Goal: Information Seeking & Learning: Learn about a topic

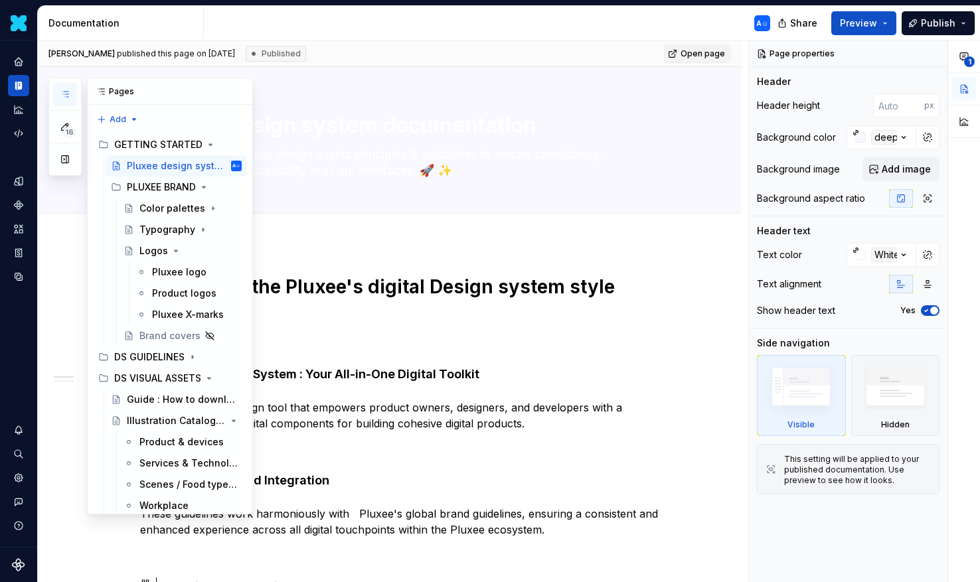
click at [63, 100] on button "button" at bounding box center [65, 94] width 24 height 24
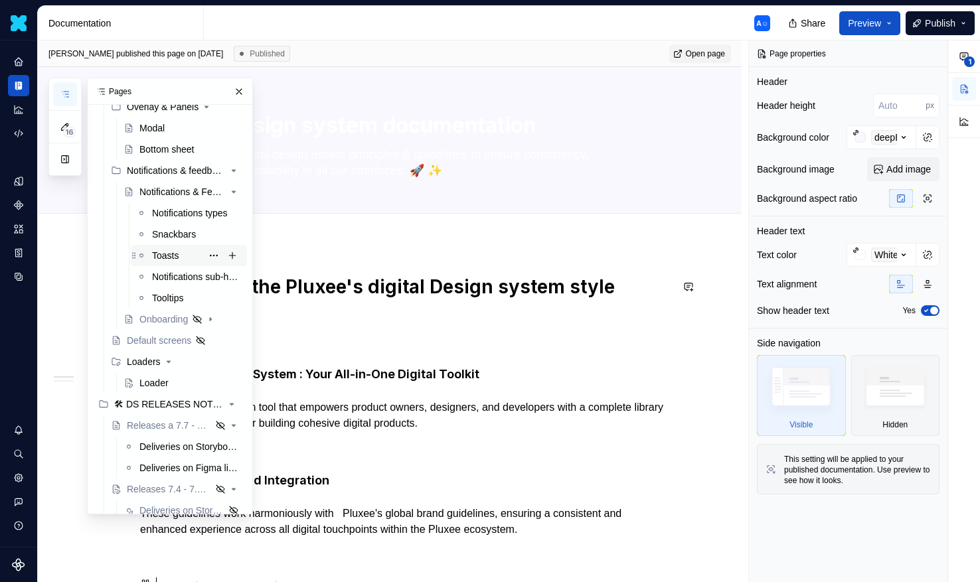
scroll to position [773, 0]
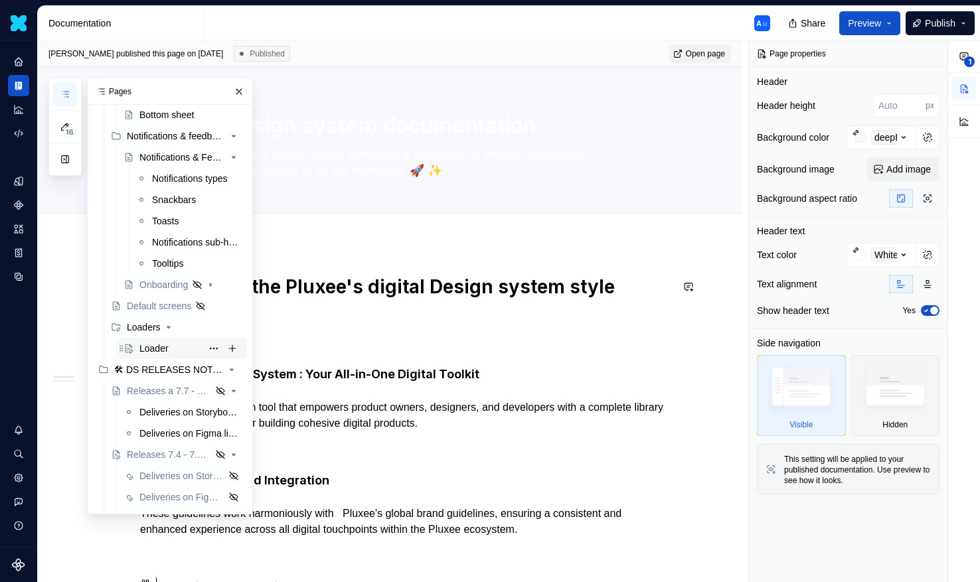
click at [153, 348] on div "Loader" at bounding box center [153, 348] width 29 height 13
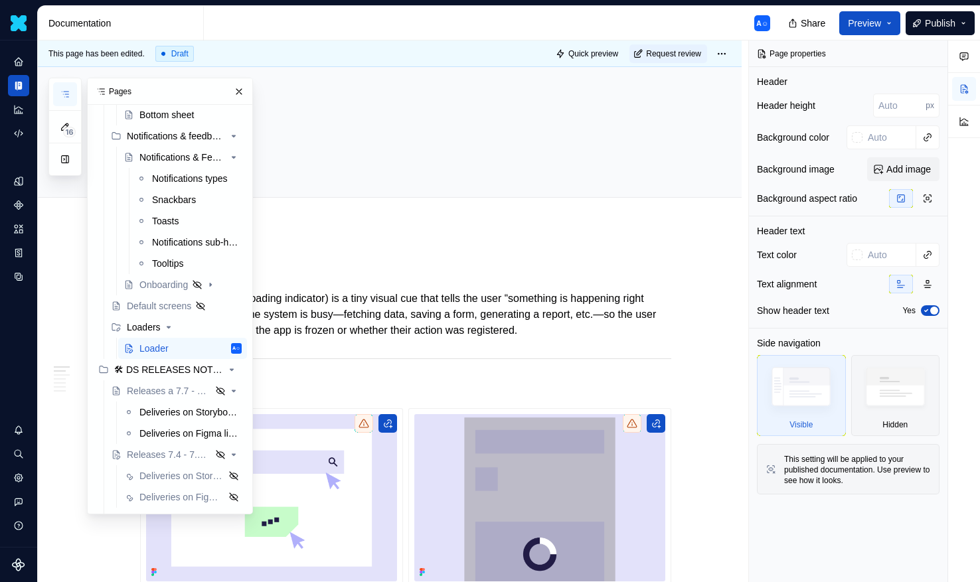
click at [61, 96] on icon "button" at bounding box center [65, 94] width 11 height 11
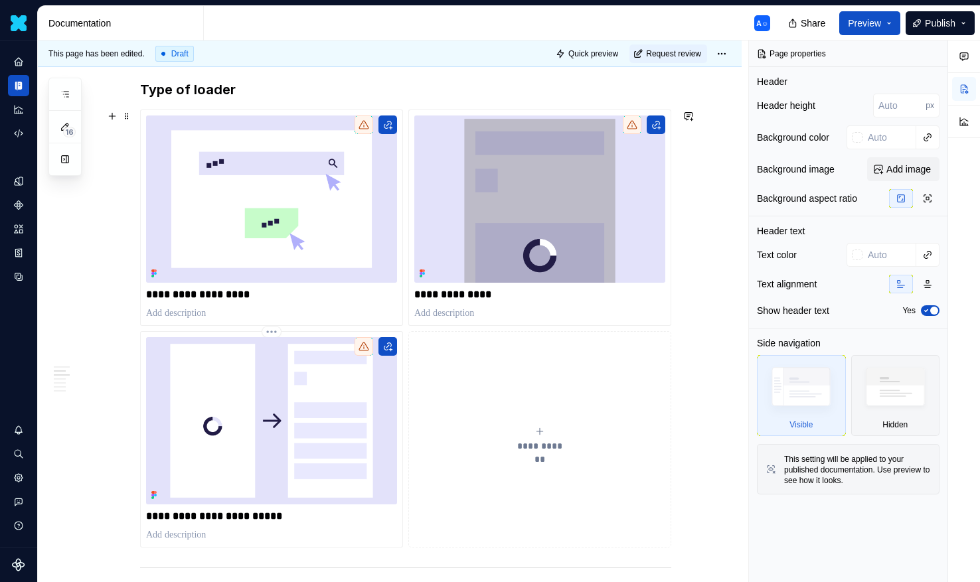
scroll to position [333, 0]
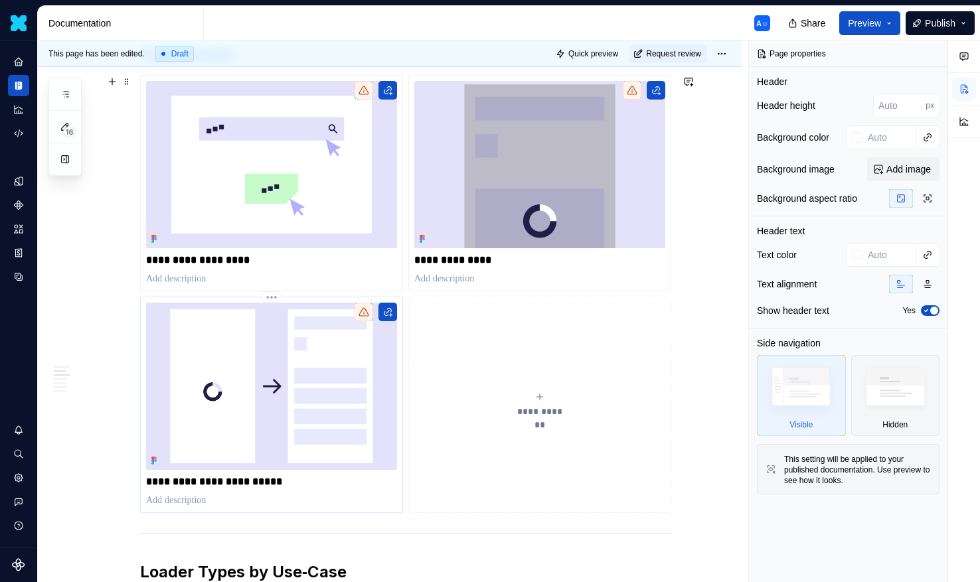
click at [364, 319] on div at bounding box center [363, 312] width 19 height 19
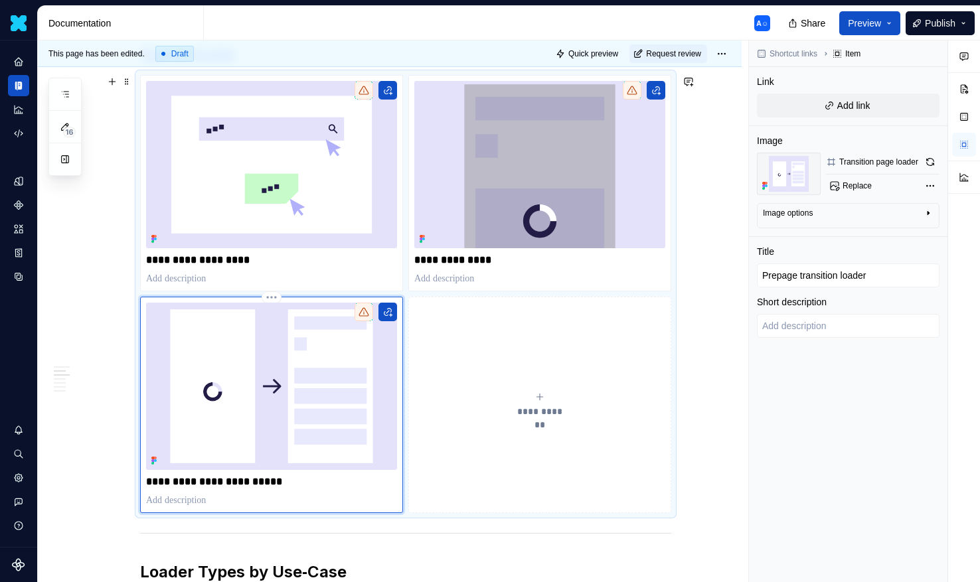
click at [364, 317] on div at bounding box center [363, 312] width 19 height 19
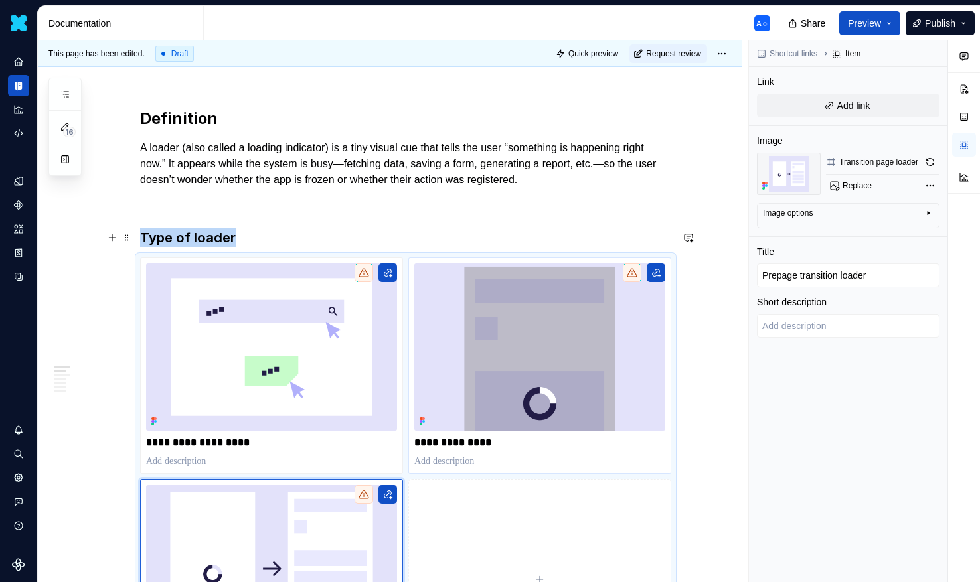
scroll to position [178, 0]
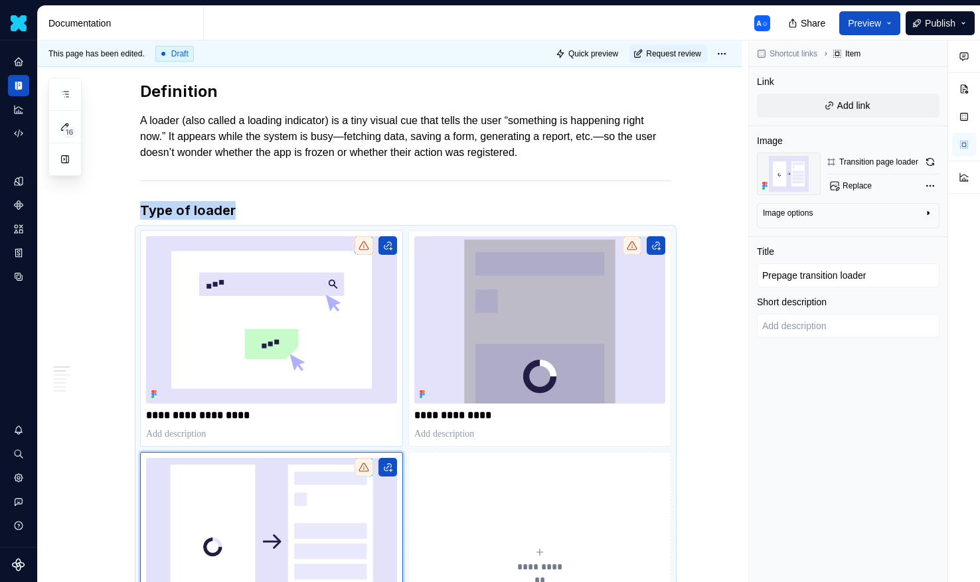
click at [378, 271] on img at bounding box center [271, 319] width 251 height 167
type textarea "*"
type input "In component loader"
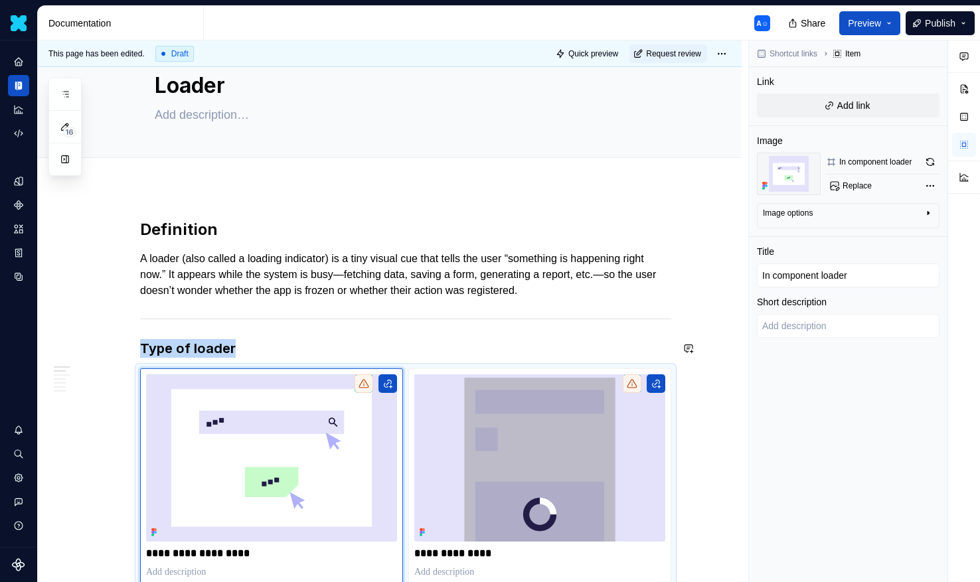
scroll to position [0, 0]
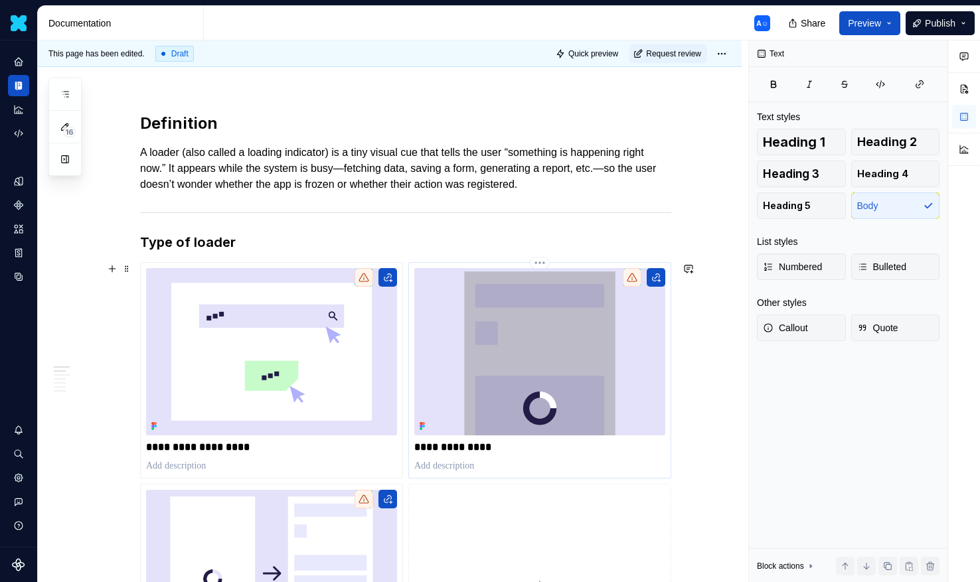
scroll to position [247, 0]
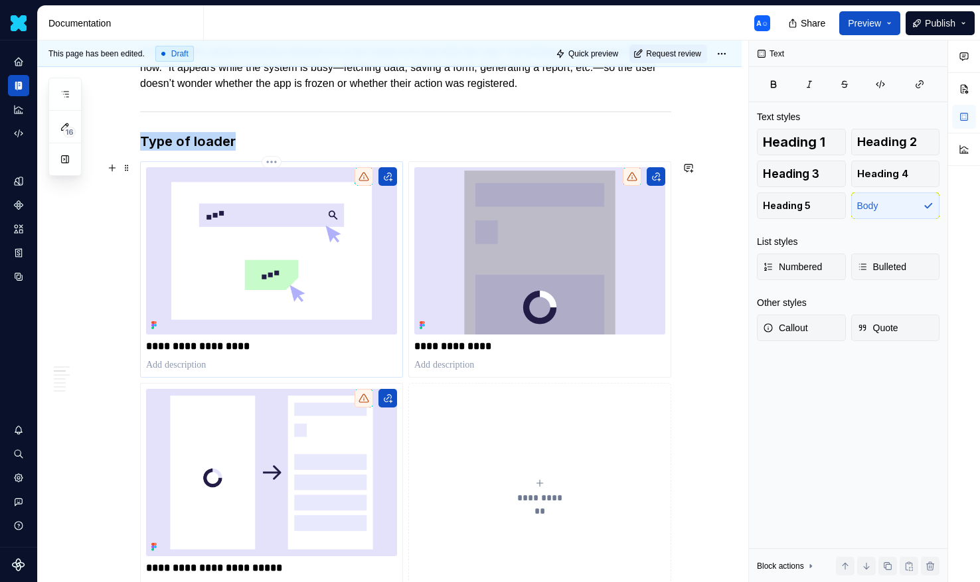
click at [349, 258] on img at bounding box center [271, 250] width 251 height 167
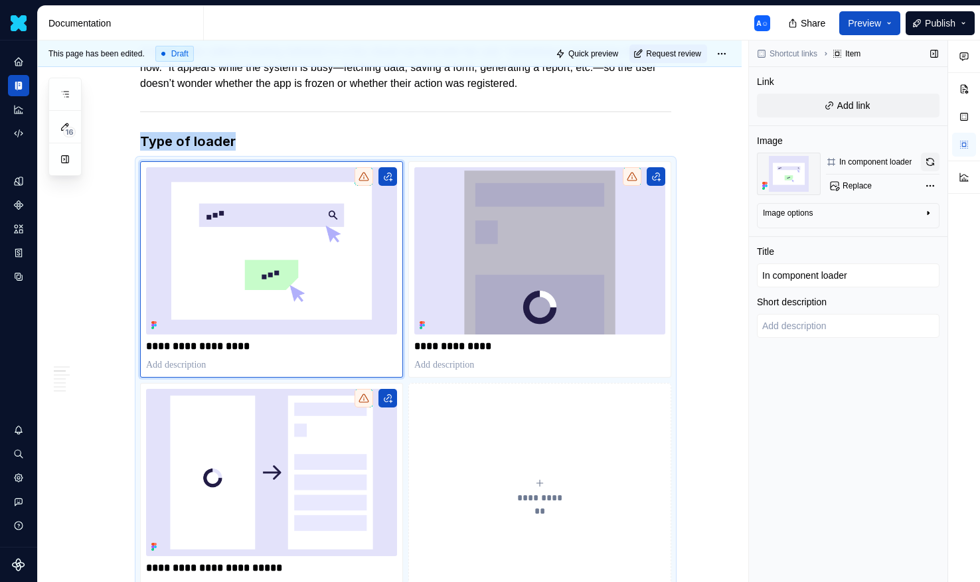
click at [929, 166] on button "button" at bounding box center [930, 162] width 19 height 19
type textarea "*"
type input "Overlay loader"
click at [581, 255] on img at bounding box center [539, 250] width 251 height 167
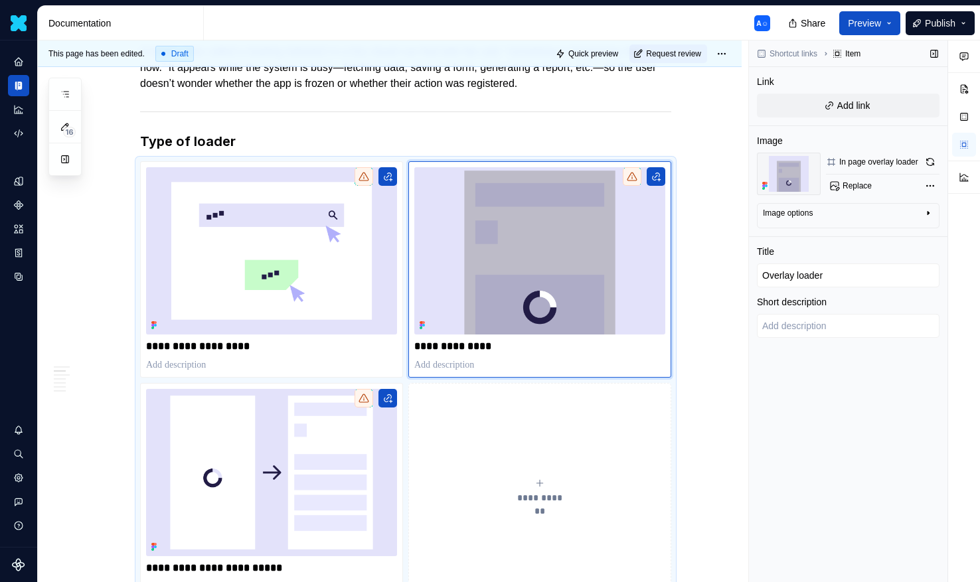
click at [918, 161] on div "In page overlay loader" at bounding box center [878, 162] width 79 height 11
click at [931, 161] on button "button" at bounding box center [930, 162] width 19 height 19
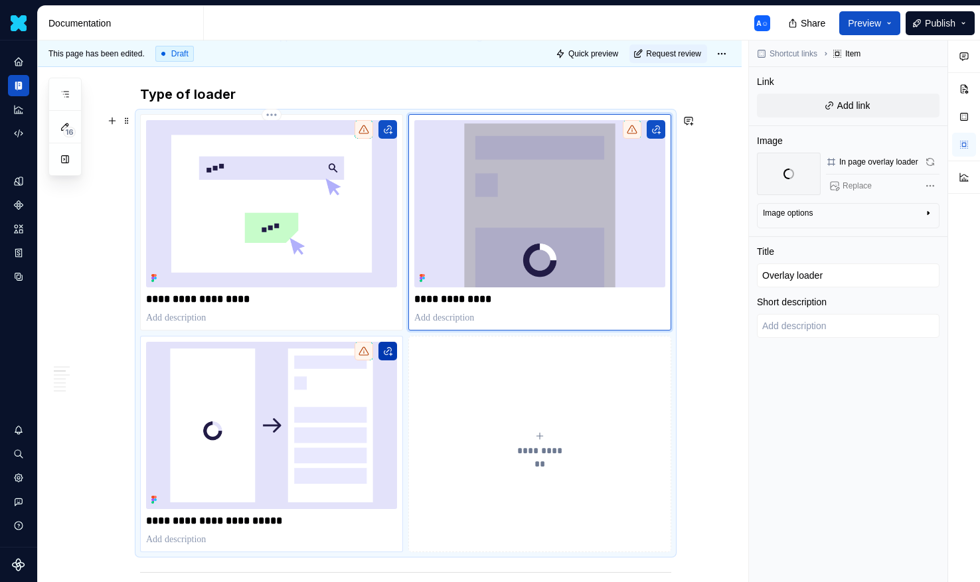
scroll to position [297, 0]
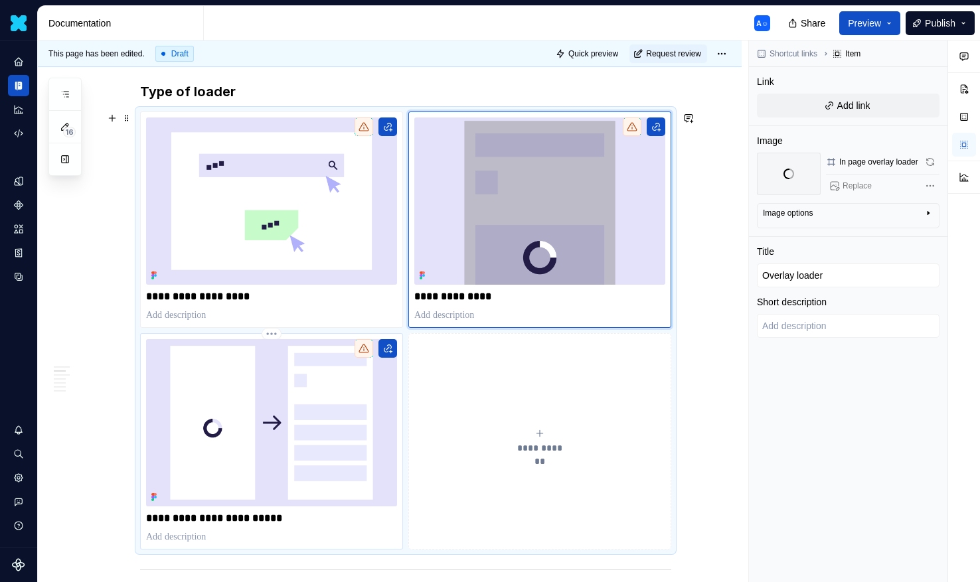
type textarea "*"
type input "Prepage transition loader"
click at [362, 383] on img at bounding box center [271, 422] width 251 height 167
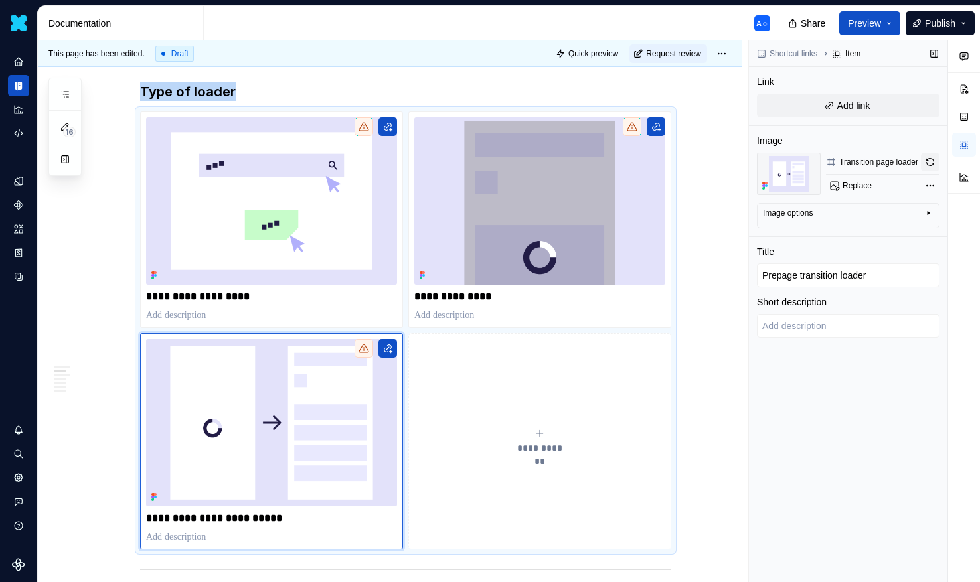
click at [935, 165] on button "button" at bounding box center [930, 162] width 19 height 19
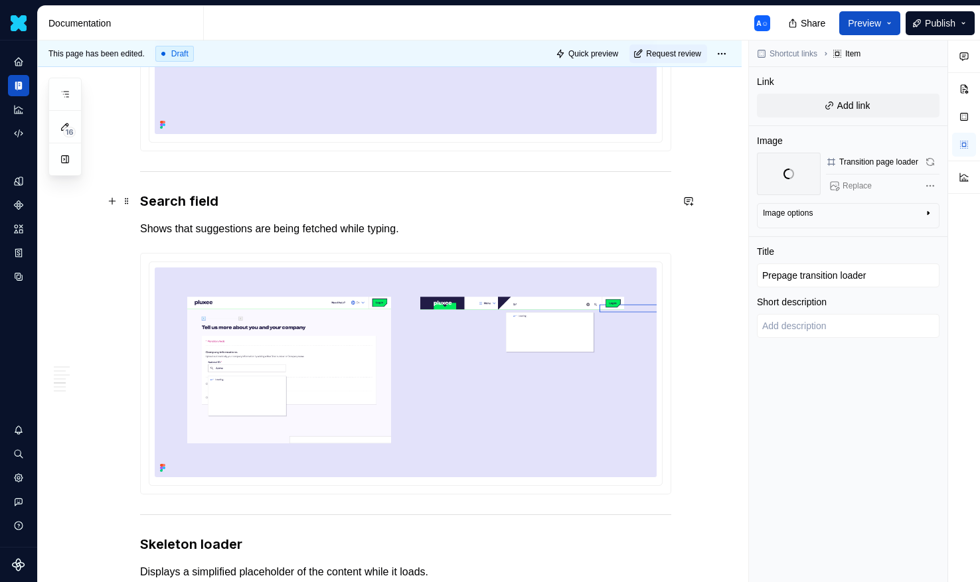
scroll to position [1316, 0]
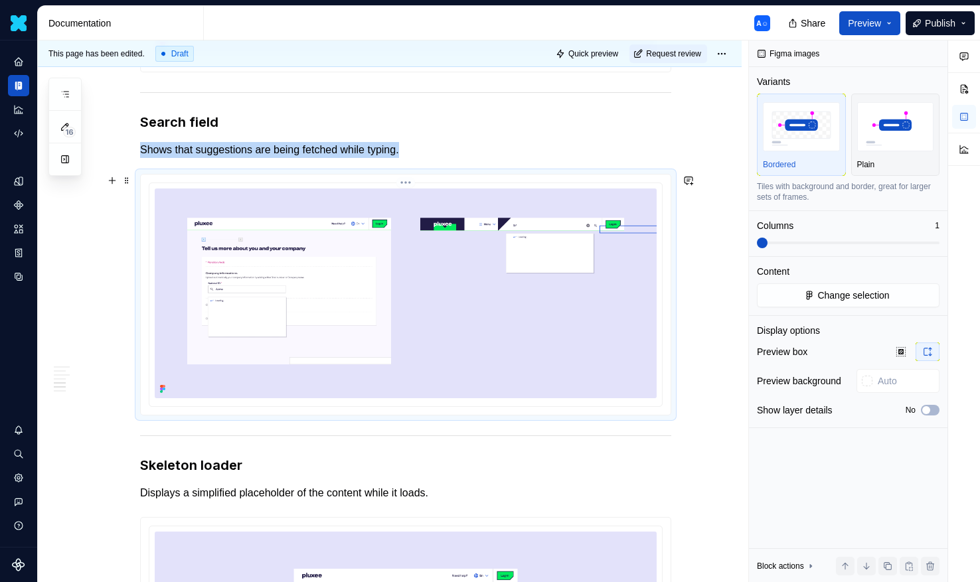
click at [611, 297] on img at bounding box center [406, 294] width 502 height 210
click at [571, 307] on img at bounding box center [406, 294] width 502 height 210
click at [913, 113] on img "button" at bounding box center [895, 126] width 77 height 48
click at [457, 285] on img at bounding box center [406, 294] width 502 height 210
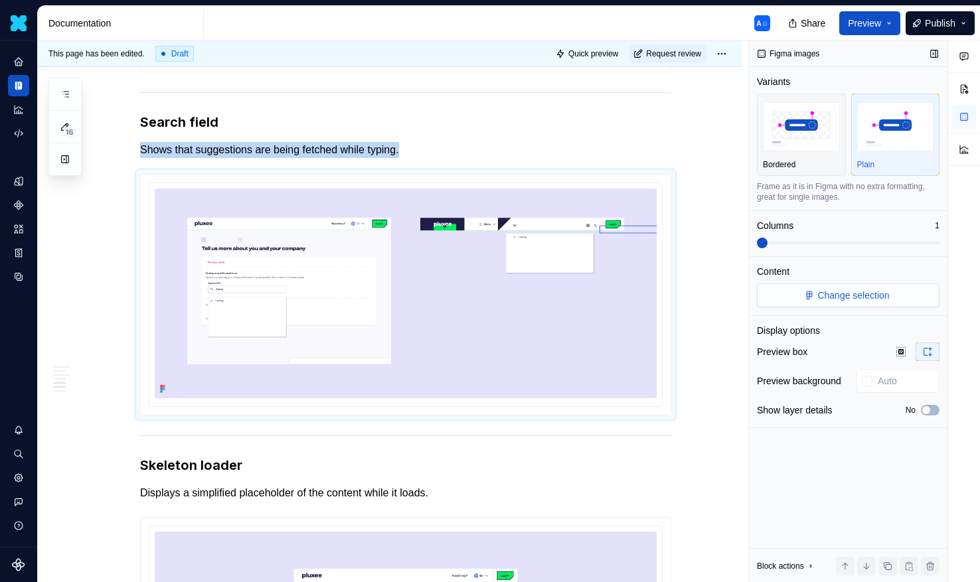
click at [808, 289] on button "Change selection" at bounding box center [848, 295] width 183 height 24
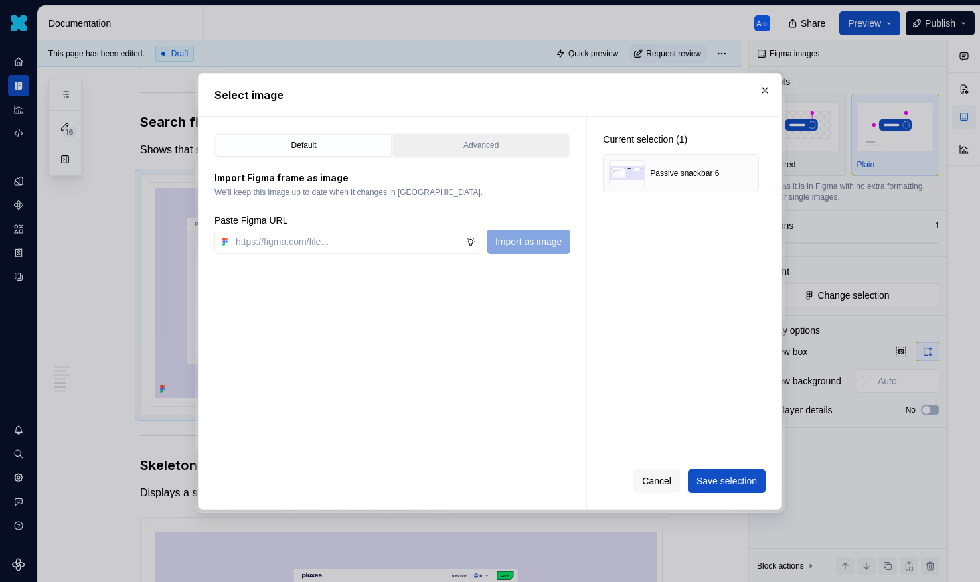
click at [478, 145] on div "Advanced" at bounding box center [481, 145] width 167 height 13
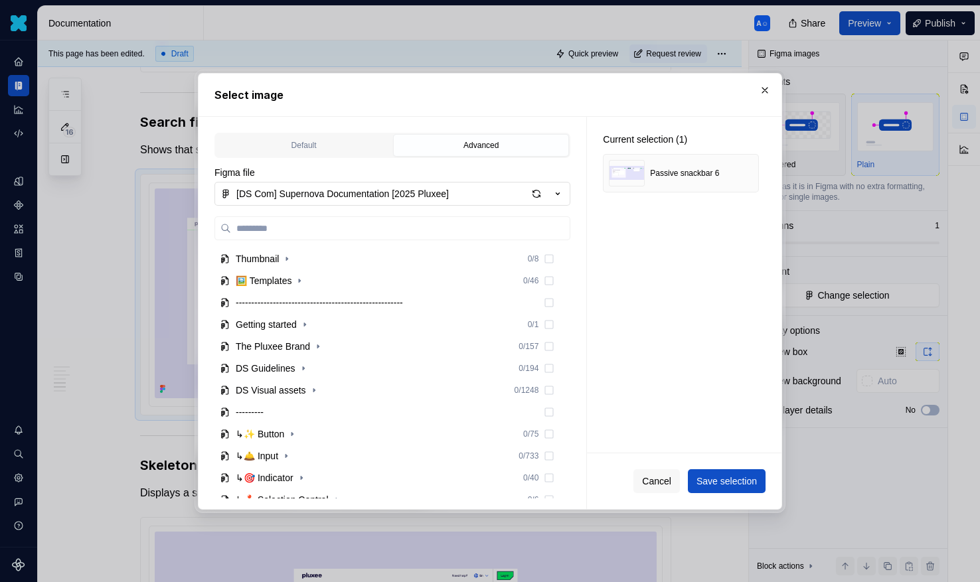
click at [536, 190] on div "button" at bounding box center [536, 194] width 19 height 19
click at [706, 479] on span "Save selection" at bounding box center [726, 480] width 60 height 13
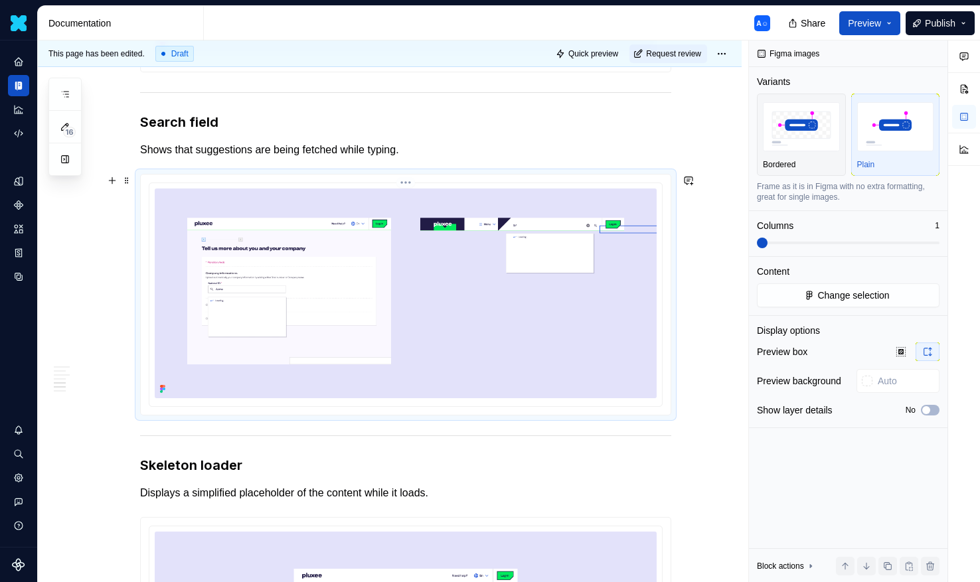
click at [639, 304] on img at bounding box center [406, 294] width 502 height 210
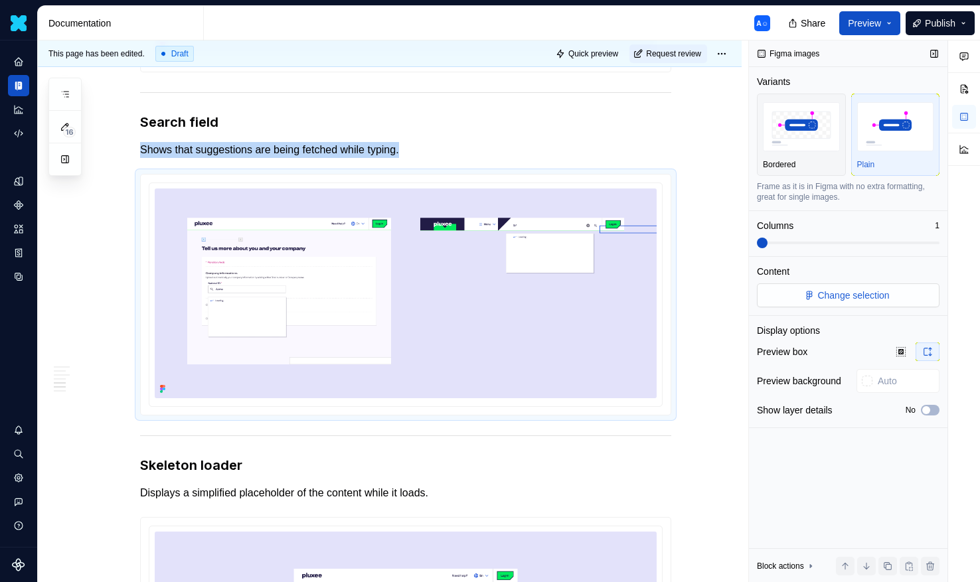
click at [798, 285] on button "Change selection" at bounding box center [848, 295] width 183 height 24
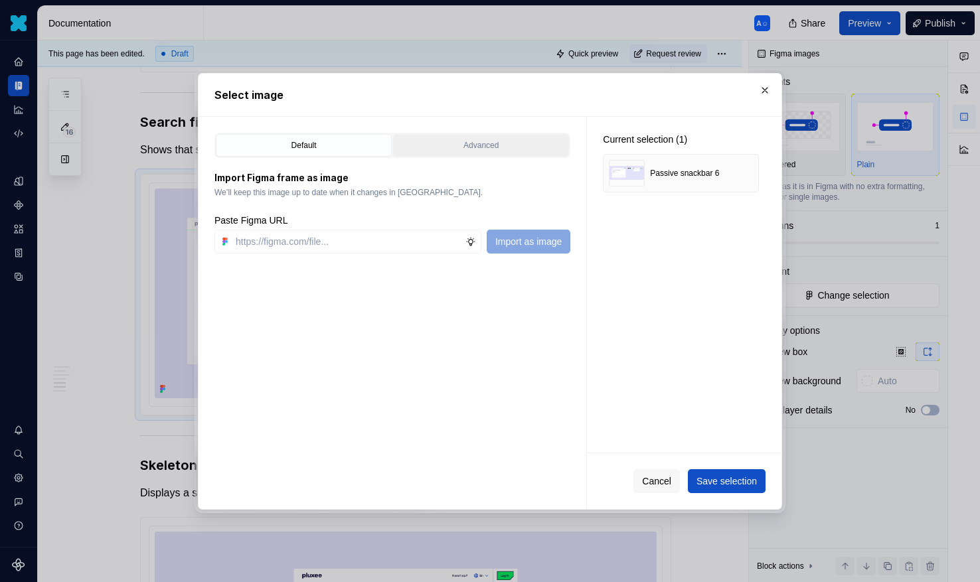
click at [460, 141] on div "Advanced" at bounding box center [481, 145] width 167 height 13
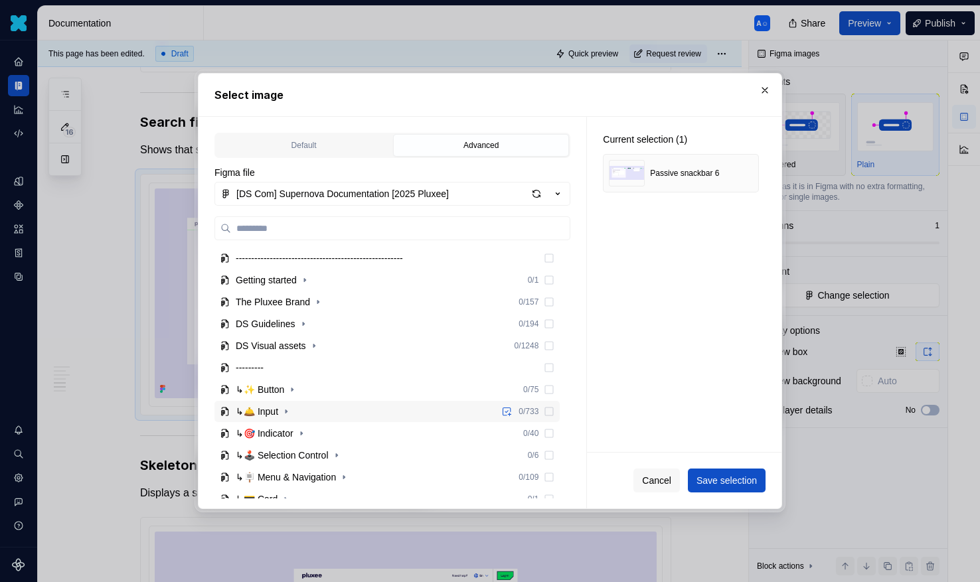
scroll to position [232, 0]
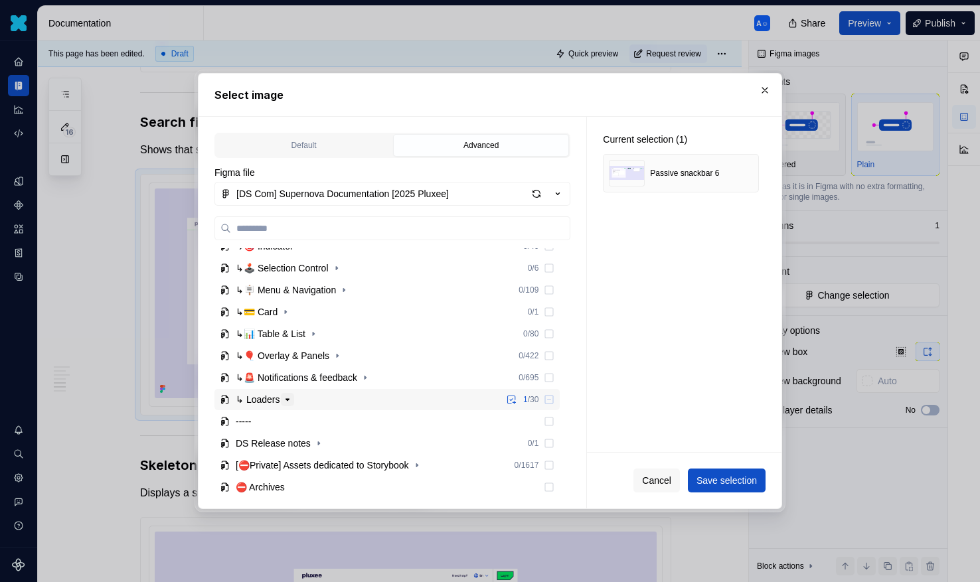
click at [293, 402] on icon "button" at bounding box center [287, 399] width 11 height 11
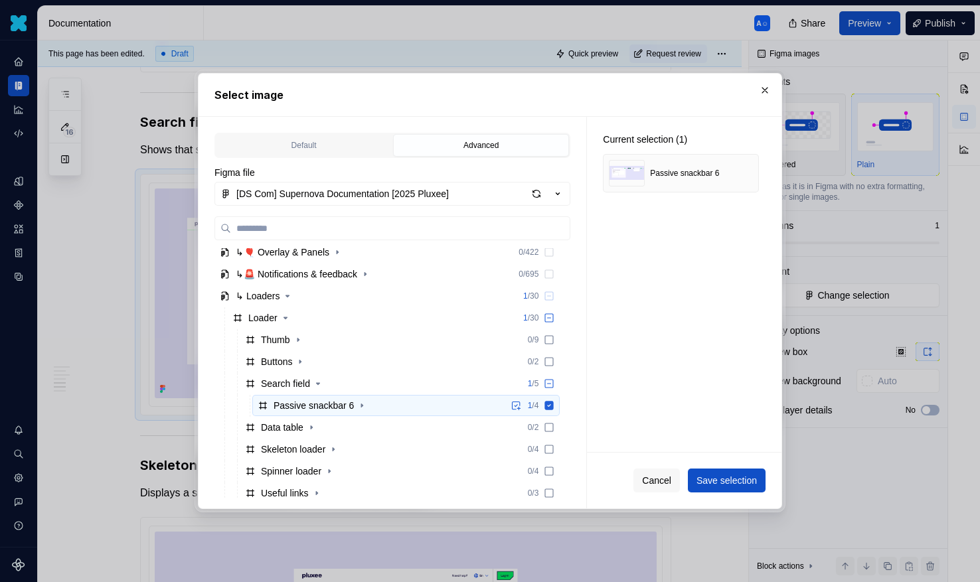
scroll to position [333, 0]
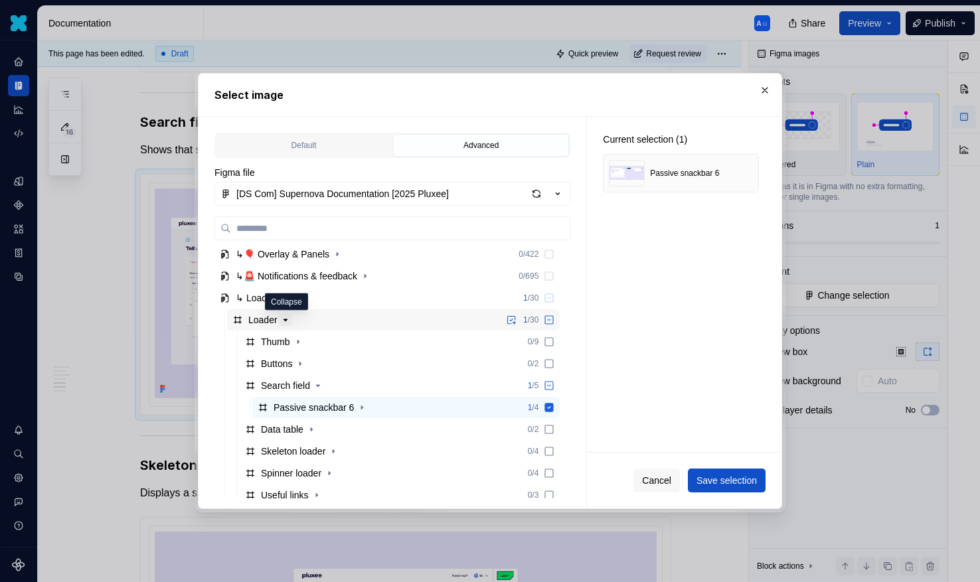
click at [291, 321] on icon "button" at bounding box center [285, 320] width 11 height 11
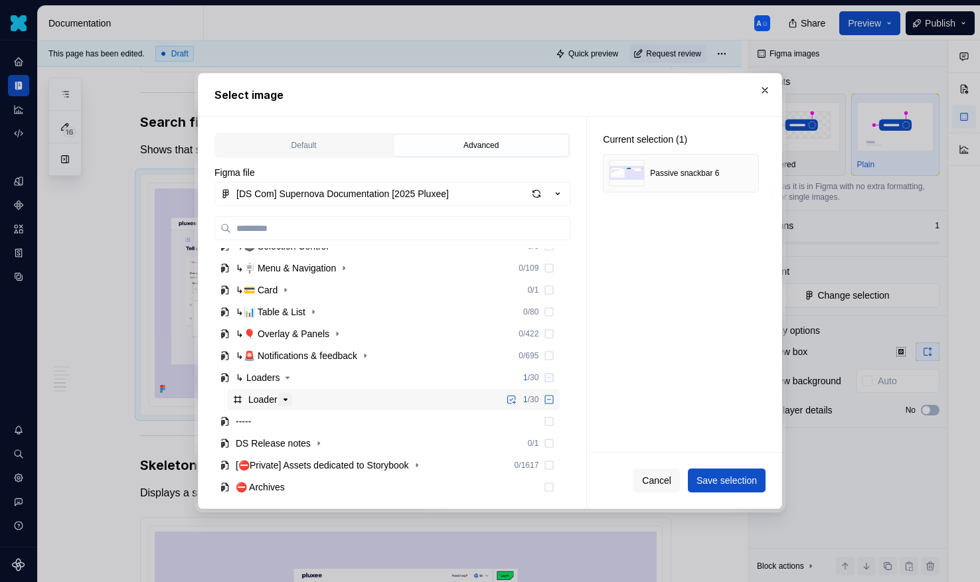
scroll to position [254, 0]
click at [770, 94] on button "button" at bounding box center [764, 90] width 19 height 19
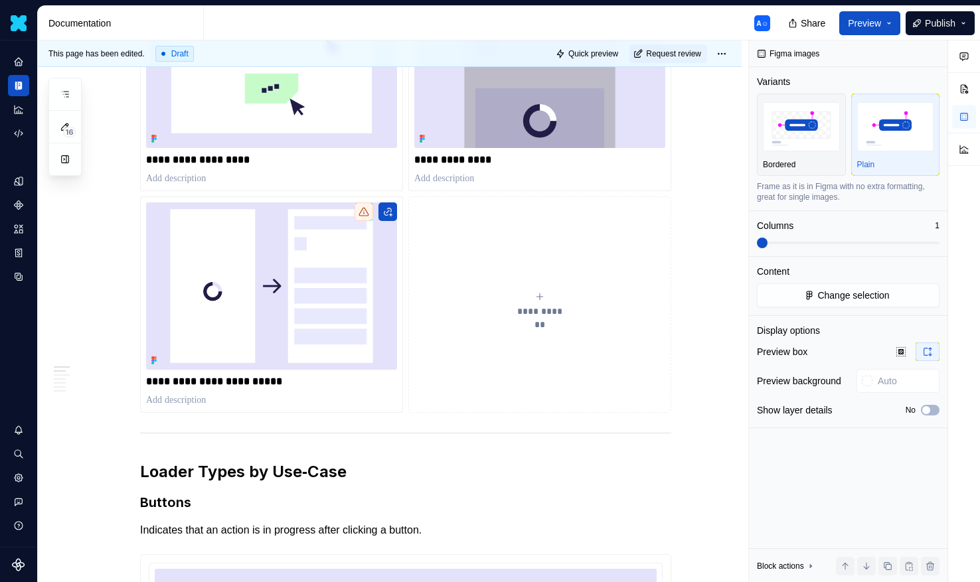
scroll to position [174, 0]
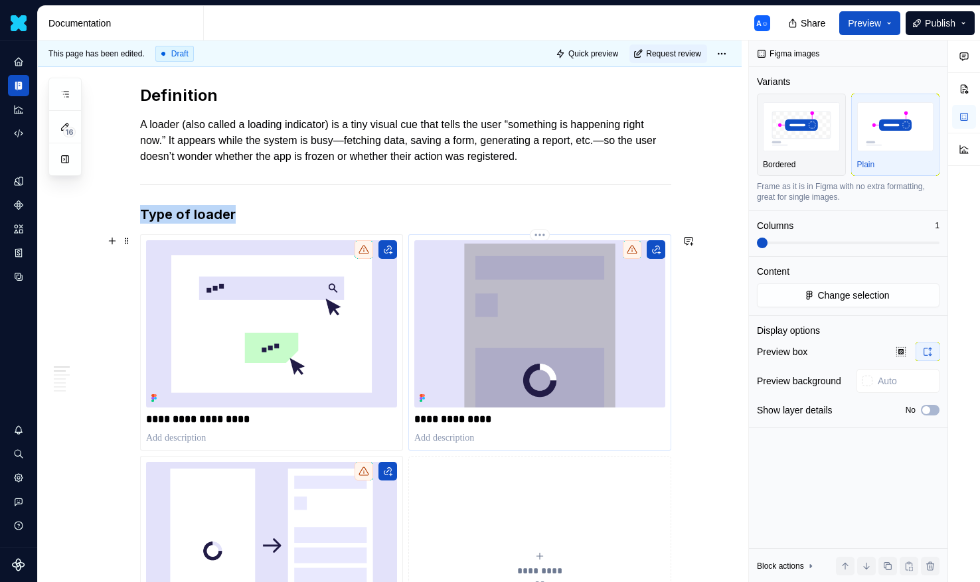
click at [579, 292] on img at bounding box center [539, 323] width 251 height 167
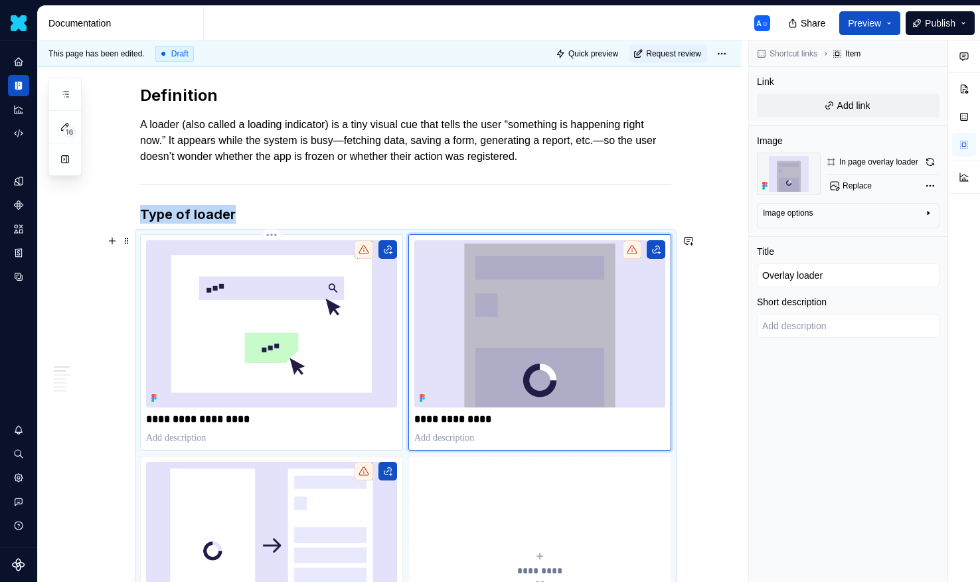
type textarea "*"
type input "In component loader"
click at [371, 304] on img at bounding box center [271, 323] width 251 height 167
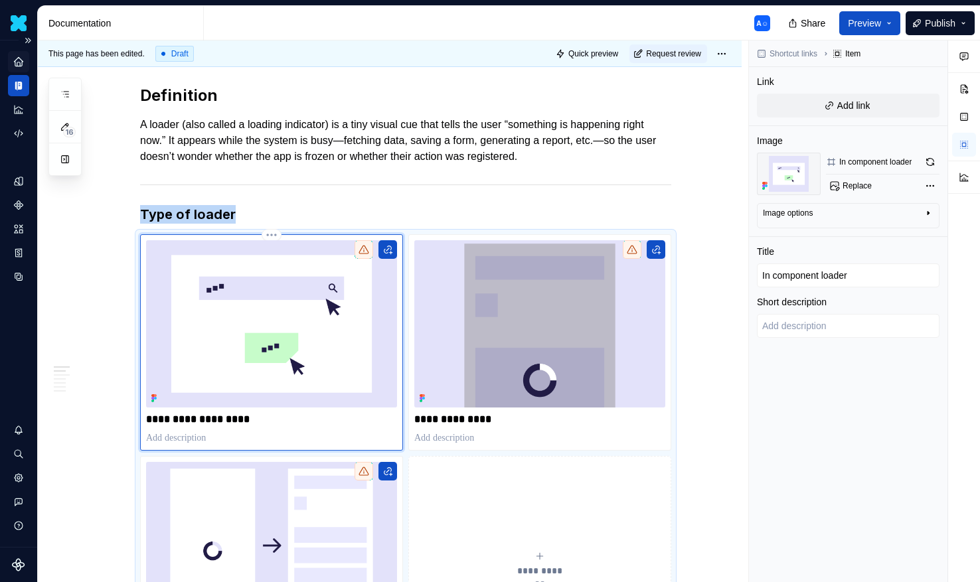
click at [25, 63] on div "Home" at bounding box center [18, 61] width 21 height 21
